Goal: Task Accomplishment & Management: Use online tool/utility

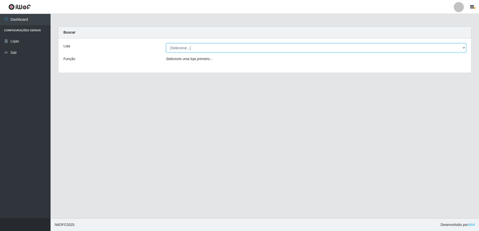
click at [181, 49] on select "[Selecione...] Extrabom - Loja 16 [GEOGRAPHIC_DATA]" at bounding box center [316, 47] width 300 height 9
select select "450"
click at [166, 43] on select "[Selecione...] Extrabom - Loja 16 [GEOGRAPHIC_DATA]" at bounding box center [316, 47] width 300 height 9
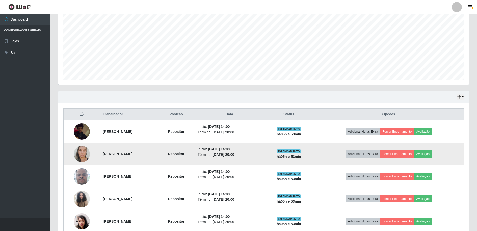
scroll to position [126, 0]
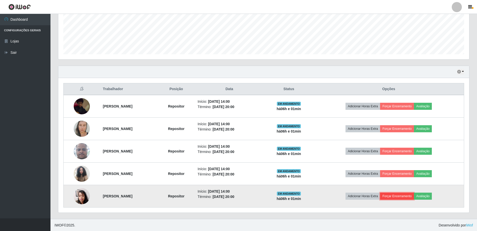
click at [402, 195] on button "Forçar Encerramento" at bounding box center [397, 196] width 34 height 7
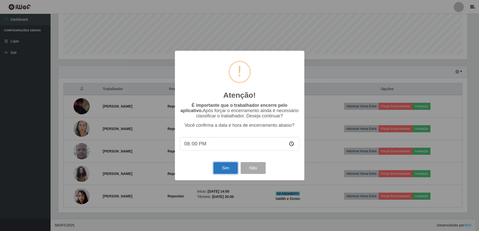
click at [231, 166] on button "Sim" at bounding box center [225, 168] width 24 height 12
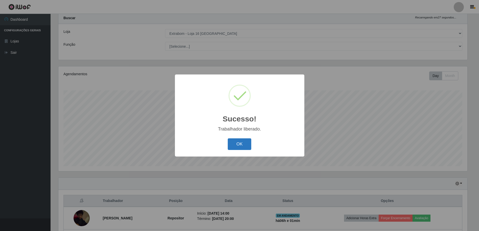
click at [236, 145] on button "OK" at bounding box center [239, 144] width 23 height 12
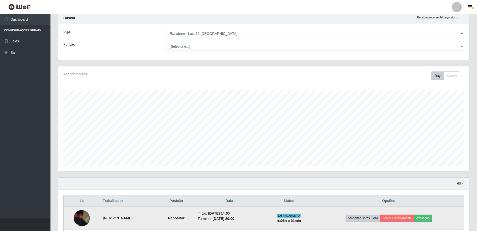
scroll to position [90, 0]
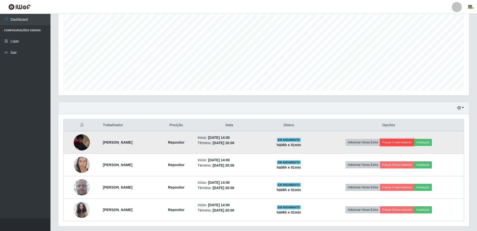
click at [408, 141] on button "Forçar Encerramento" at bounding box center [397, 142] width 34 height 7
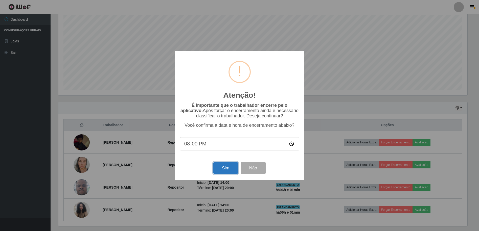
click at [229, 174] on button "Sim" at bounding box center [225, 168] width 24 height 12
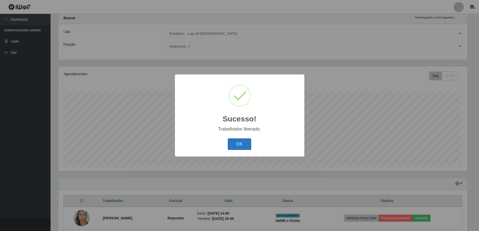
click at [243, 144] on button "OK" at bounding box center [239, 144] width 23 height 12
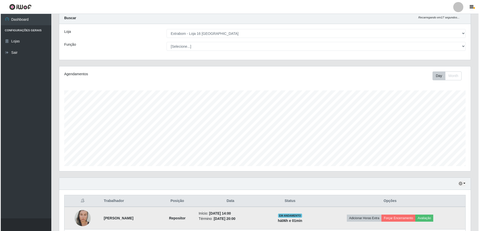
scroll to position [82, 0]
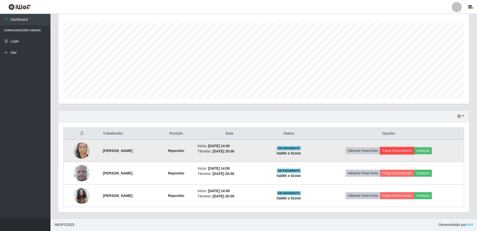
click at [410, 151] on button "Forçar Encerramento" at bounding box center [397, 150] width 34 height 7
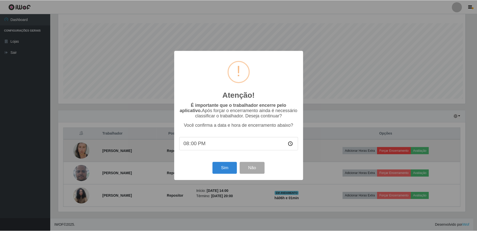
scroll to position [105, 409]
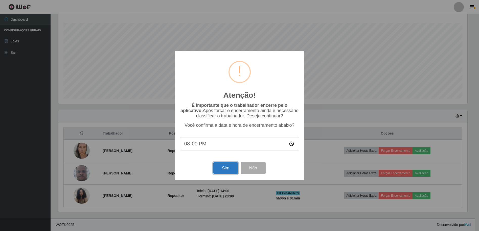
click at [226, 170] on button "Sim" at bounding box center [225, 168] width 24 height 12
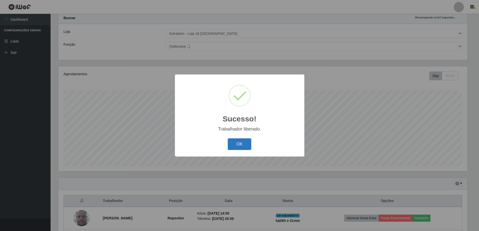
click at [241, 145] on button "OK" at bounding box center [239, 144] width 23 height 12
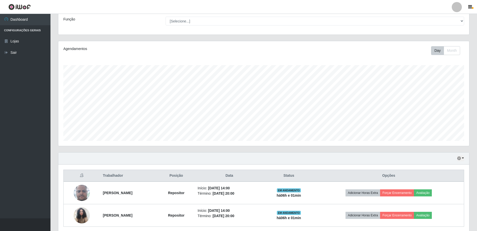
scroll to position [59, 0]
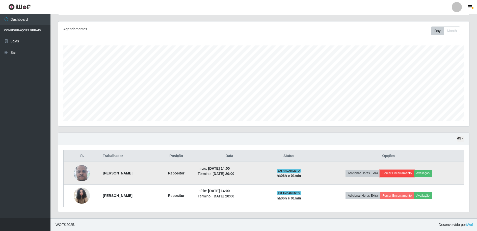
click at [403, 174] on button "Forçar Encerramento" at bounding box center [397, 173] width 34 height 7
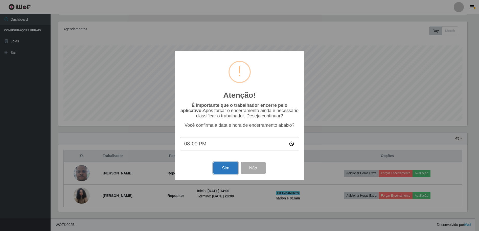
click at [221, 168] on button "Sim" at bounding box center [225, 168] width 24 height 12
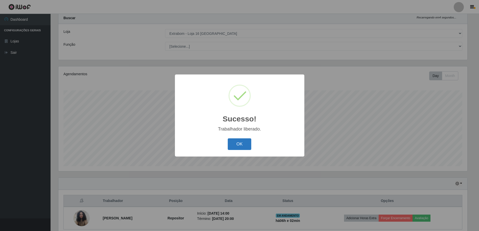
click at [234, 144] on button "OK" at bounding box center [239, 144] width 23 height 12
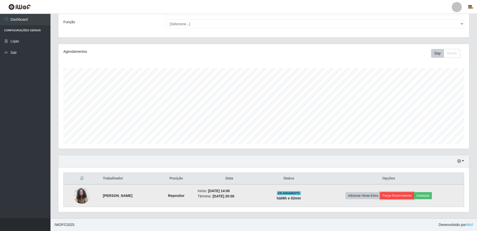
click at [397, 195] on button "Forçar Encerramento" at bounding box center [397, 195] width 34 height 7
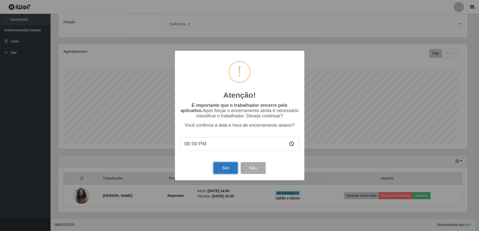
click at [223, 168] on button "Sim" at bounding box center [225, 168] width 24 height 12
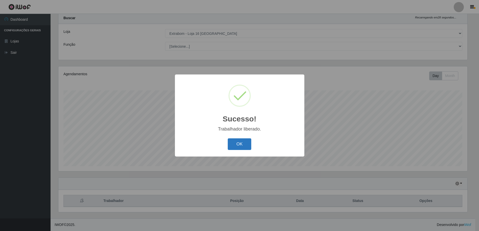
click at [236, 143] on button "OK" at bounding box center [239, 144] width 23 height 12
